Goal: Book appointment/travel/reservation

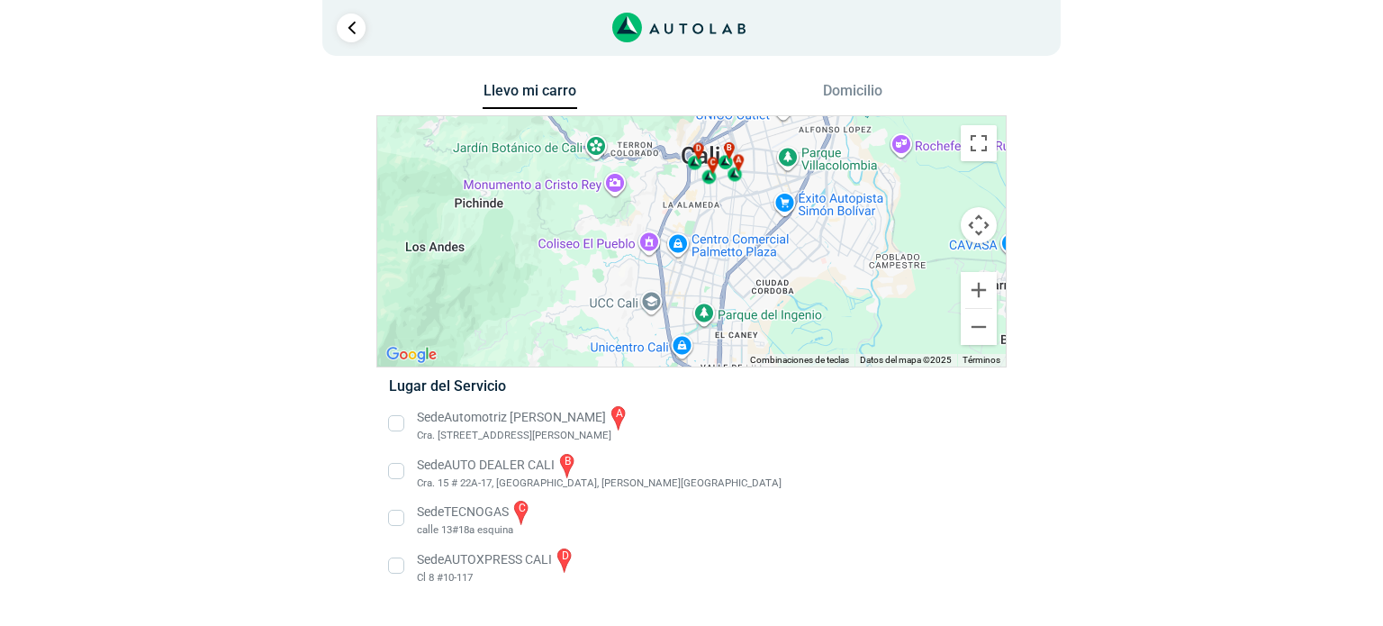
click at [851, 462] on li "Sede AUTO DEALER CALI b Cra. 15 # 22A-17, [GEOGRAPHIC_DATA], [PERSON_NAME][GEOG…" at bounding box center [691, 471] width 631 height 41
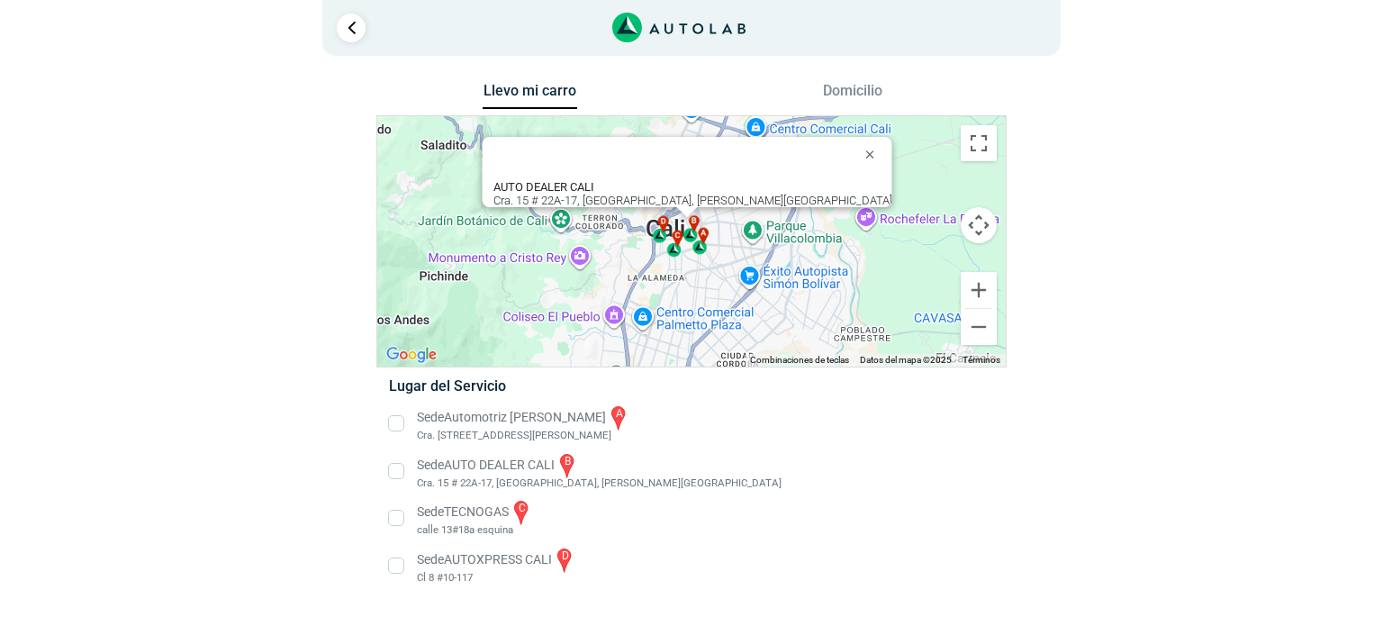
click at [475, 416] on li "Sede Automotriz [PERSON_NAME] a Cra. [STREET_ADDRESS][PERSON_NAME]" at bounding box center [691, 424] width 631 height 41
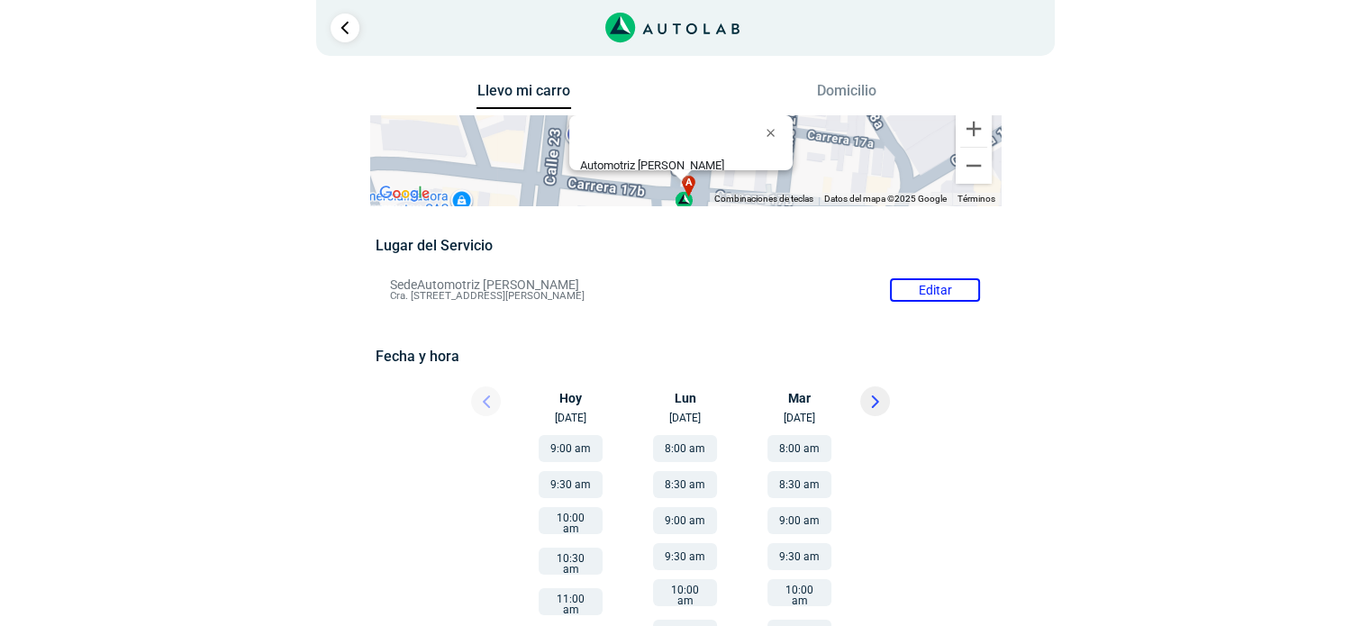
click at [566, 449] on button "9:00 am" at bounding box center [571, 448] width 64 height 27
